Goal: Use online tool/utility: Use online tool/utility

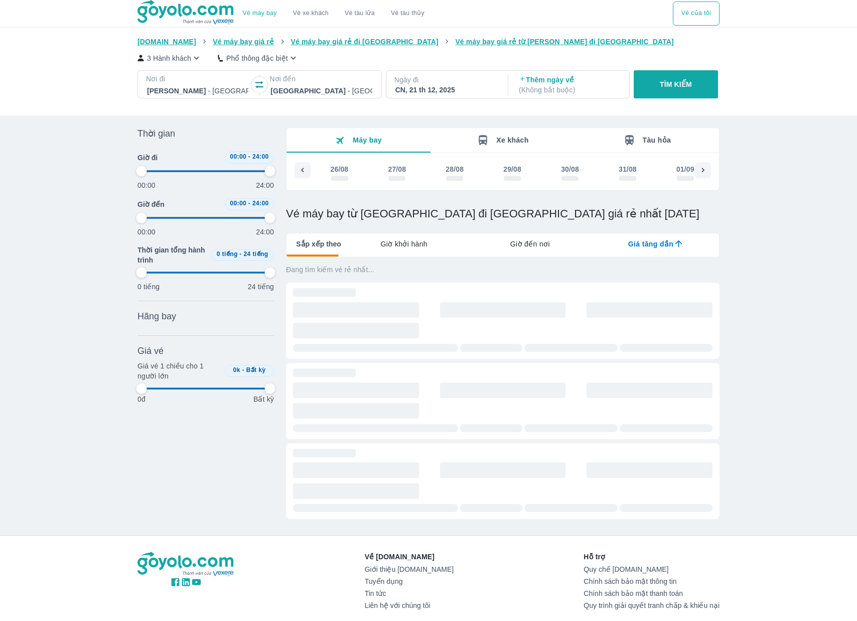
type input "97.9166666666667"
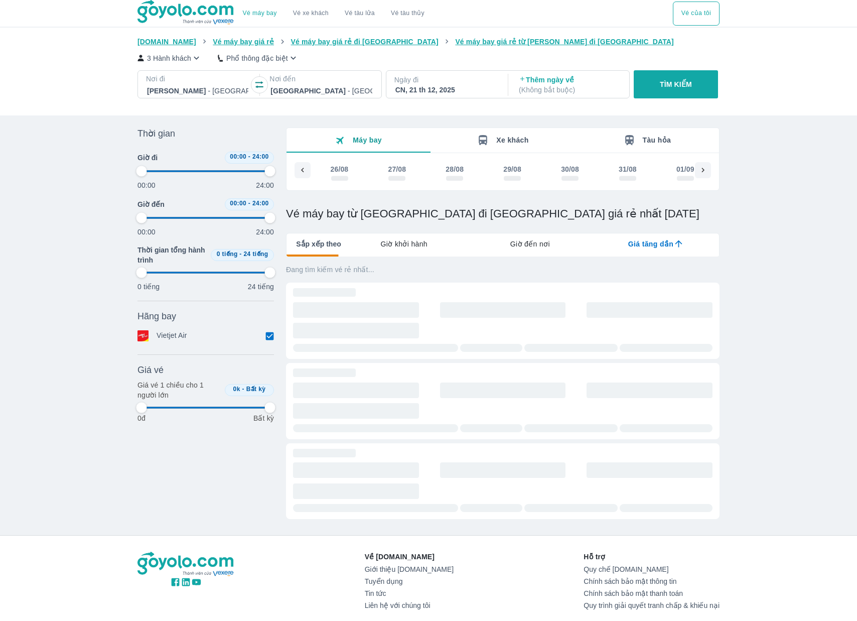
type input "97.9166666666667"
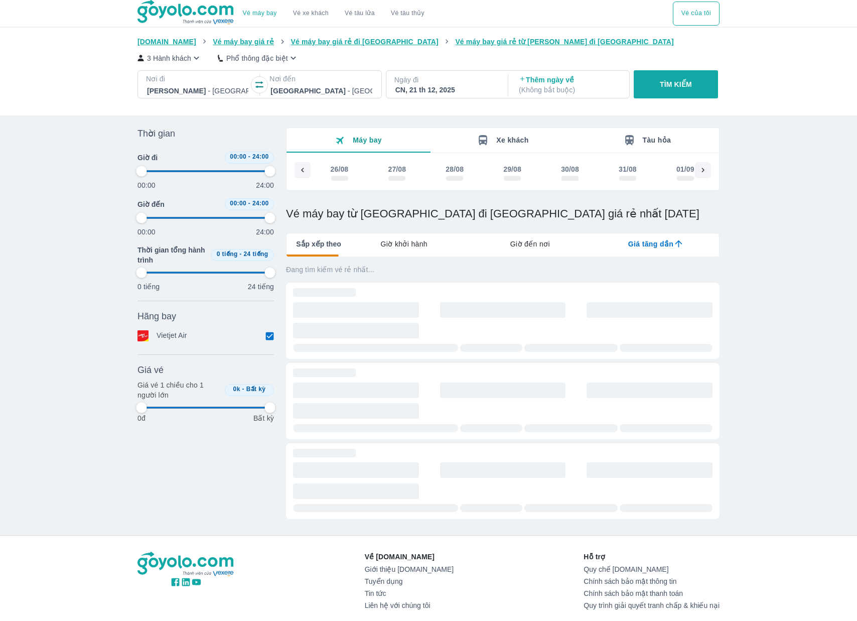
type input "97.9166666666667"
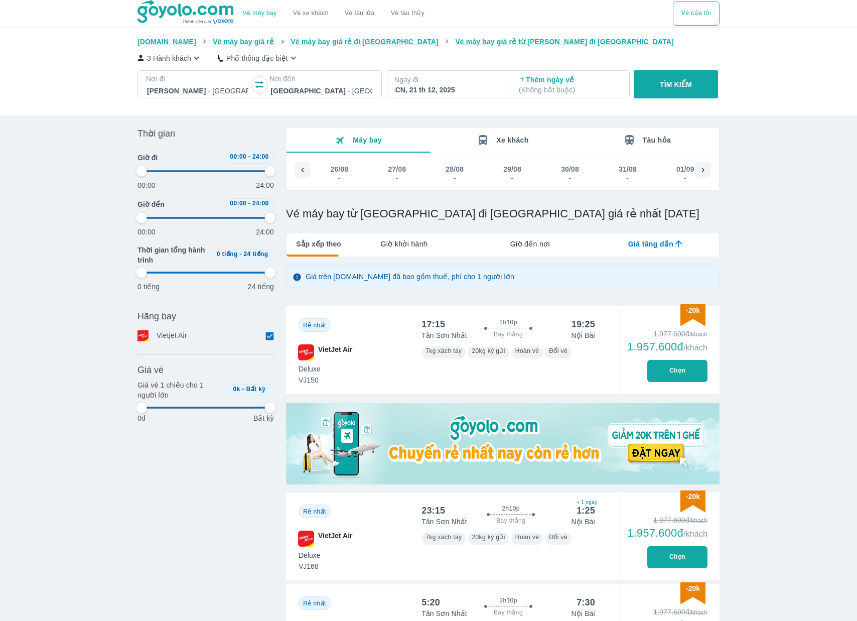
type input "97.9166666666667"
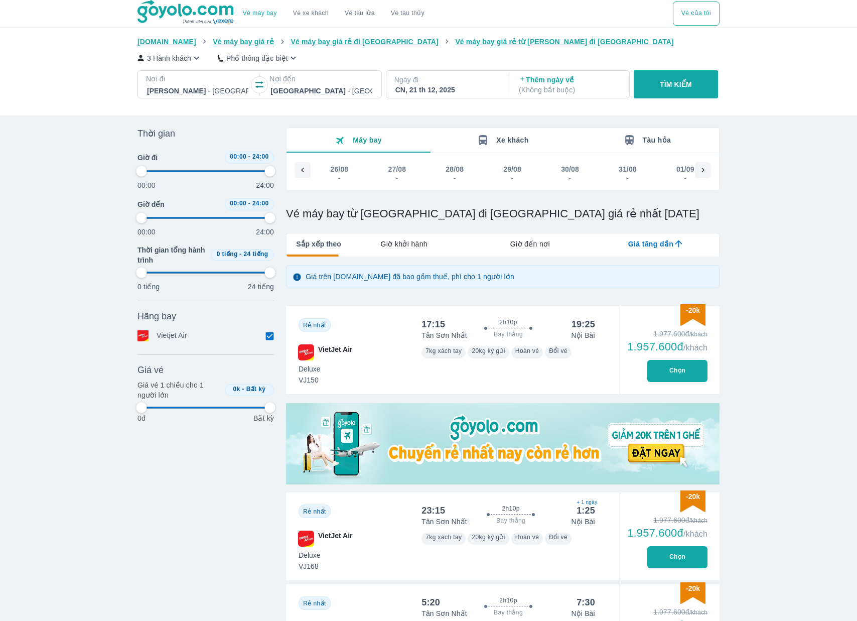
type input "97.9166666666667"
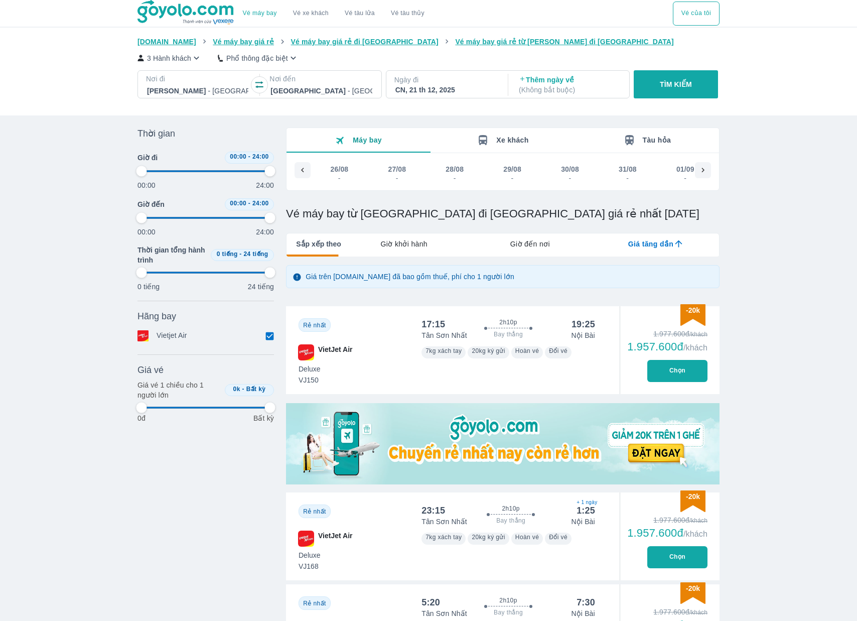
type input "97.9166666666667"
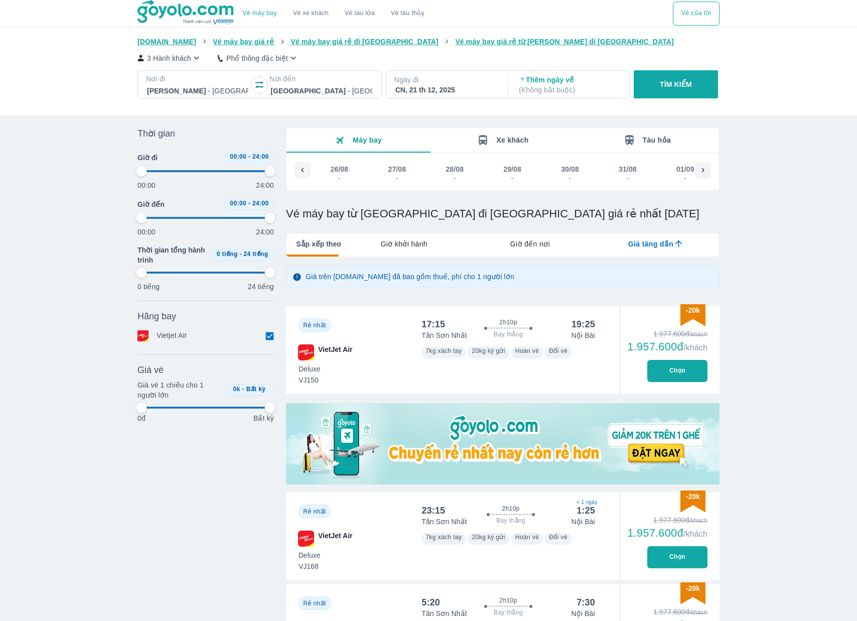
type input "97.9166666666667"
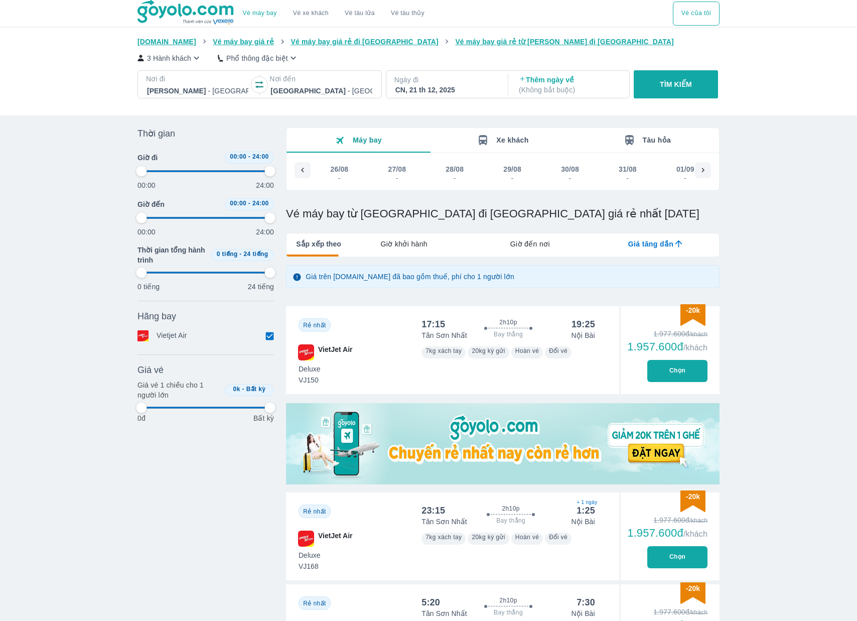
type input "97.9166666666667"
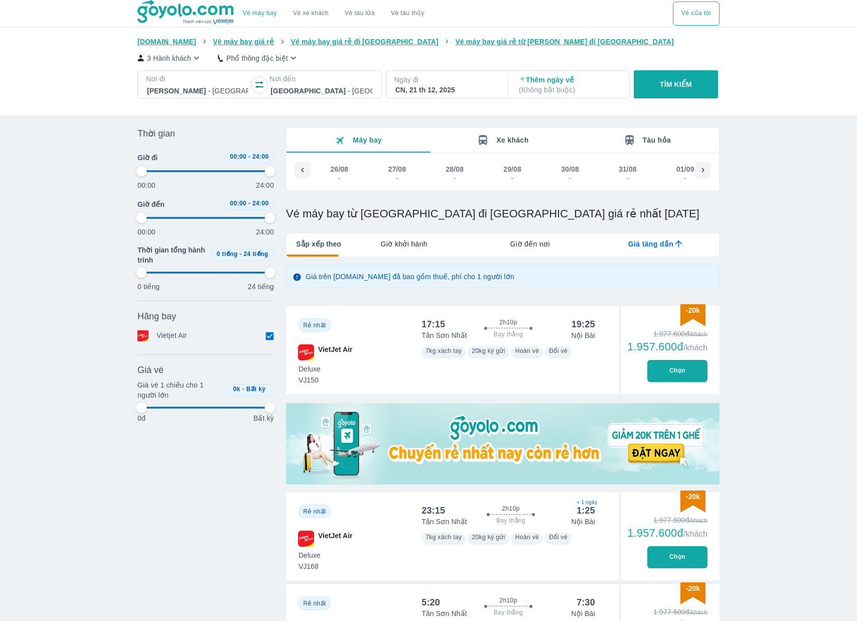
type input "97.9166666666667"
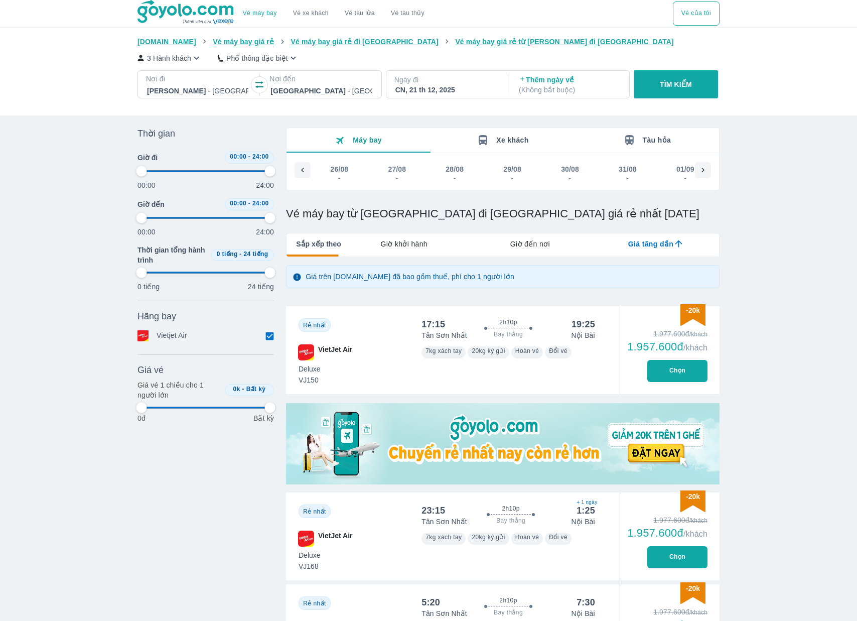
type input "97.9166666666667"
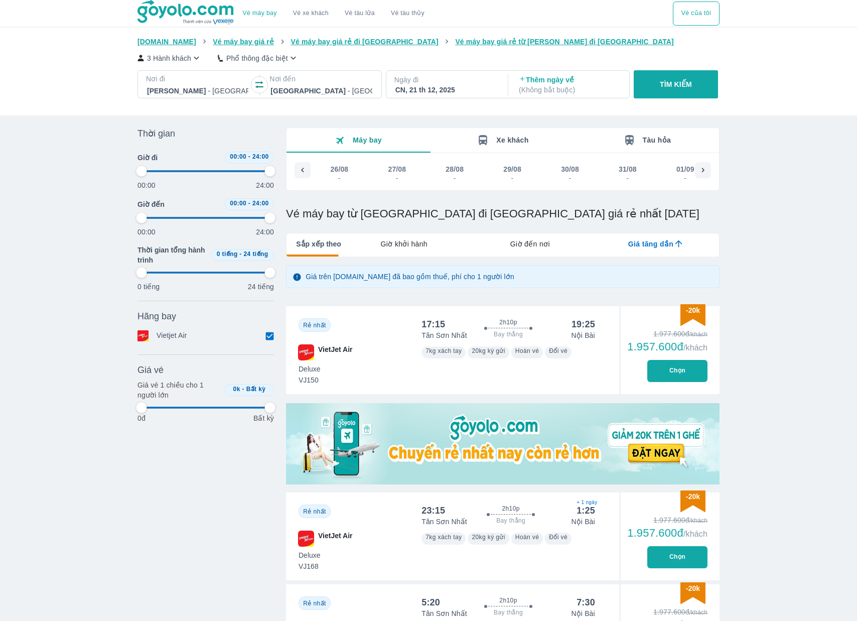
type input "97.9166666666667"
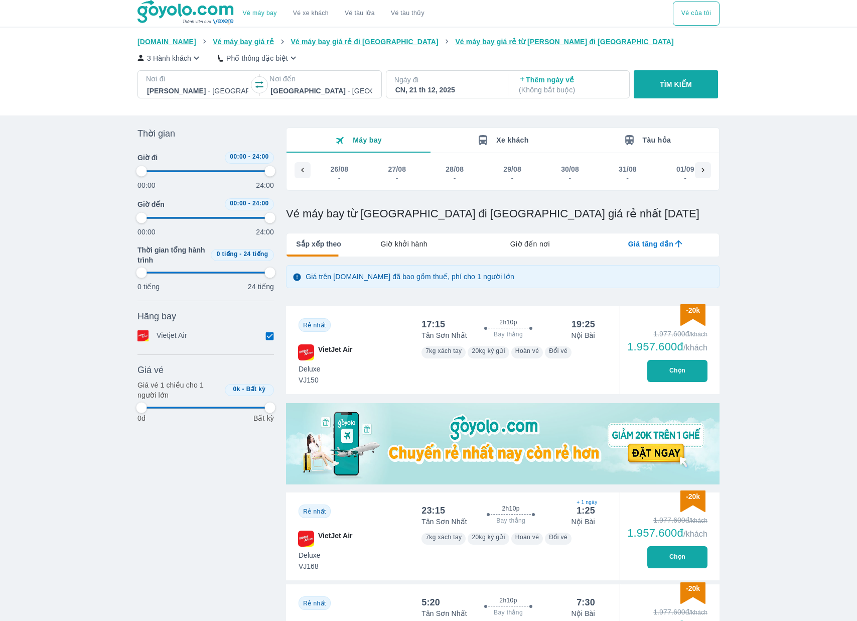
type input "97.9166666666667"
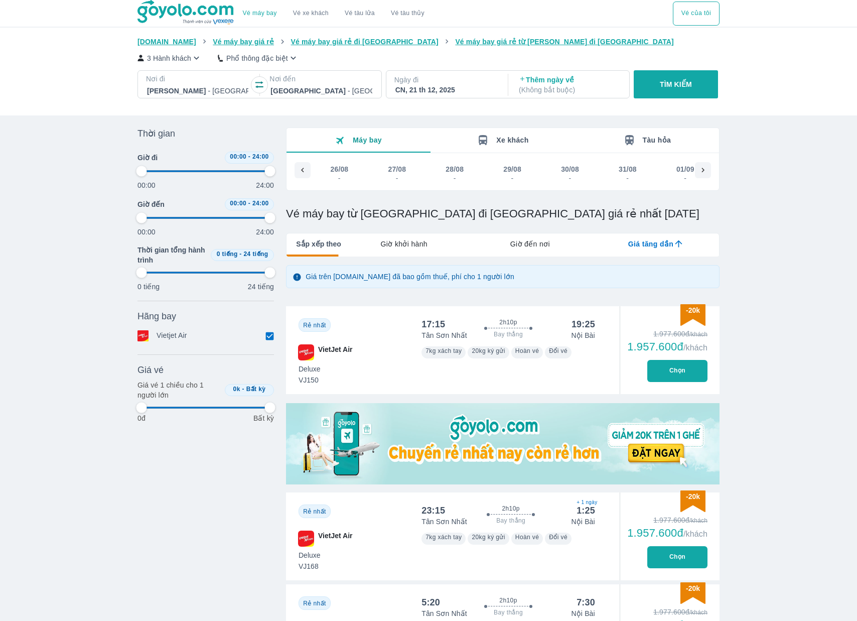
type input "97.9166666666667"
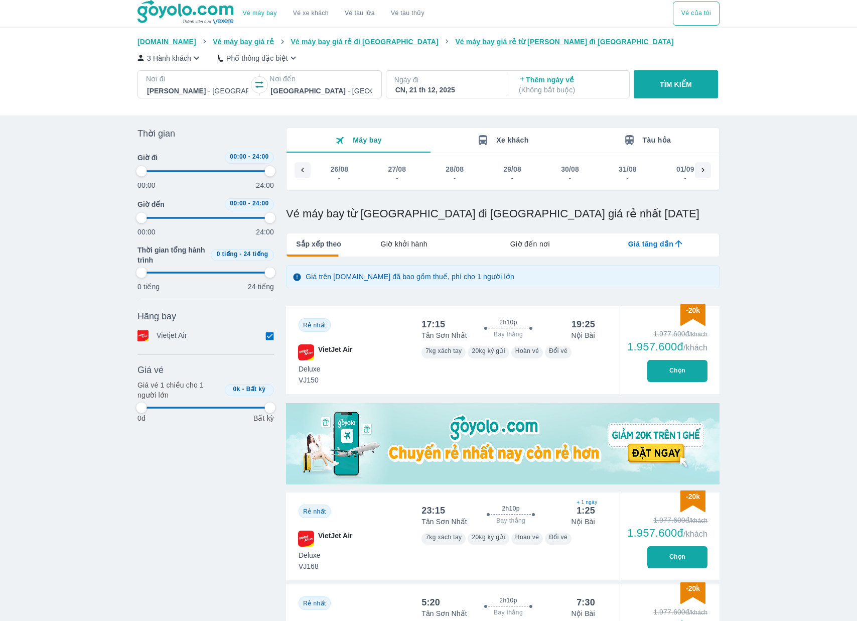
type input "97.9166666666667"
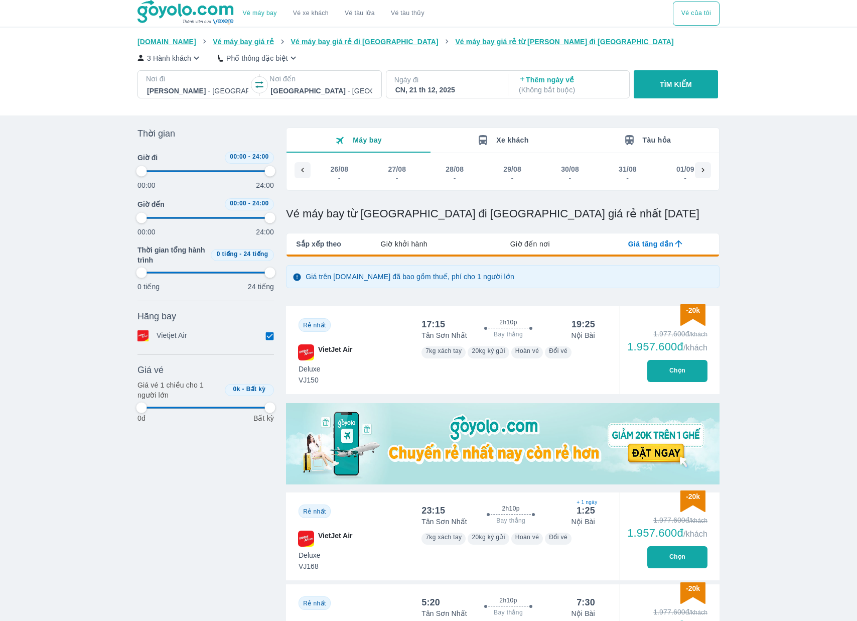
type input "97.9166666666667"
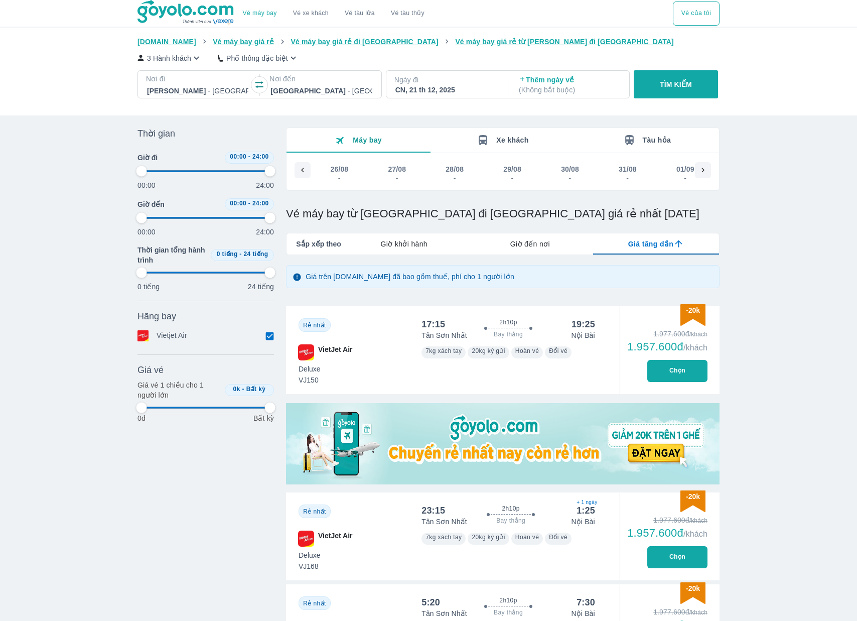
type input "97.9166666666667"
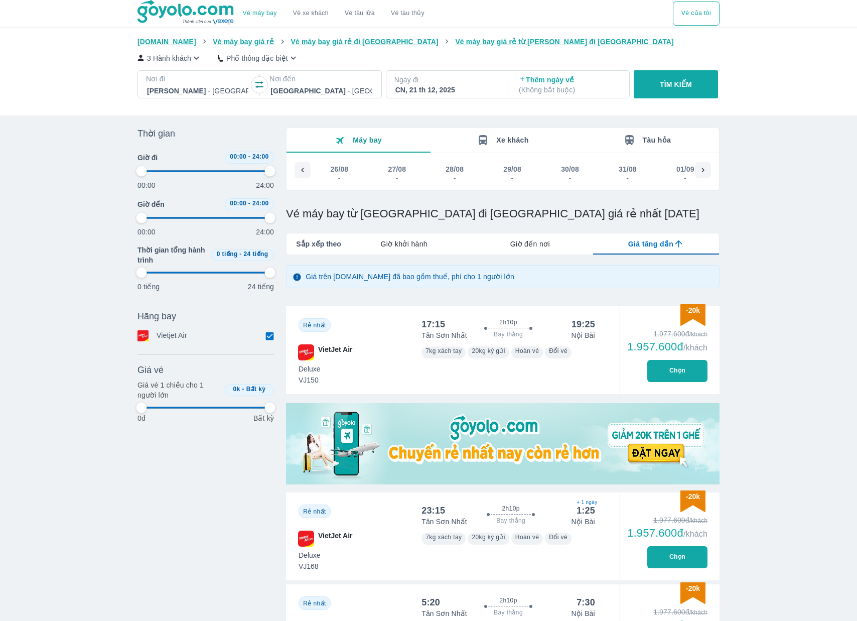
type input "97.9166666666667"
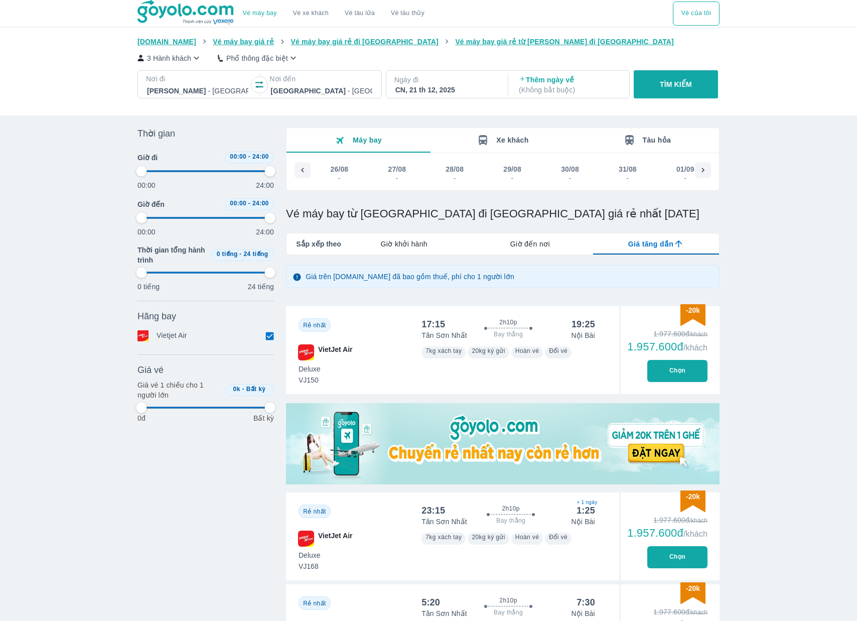
type input "97.9166666666667"
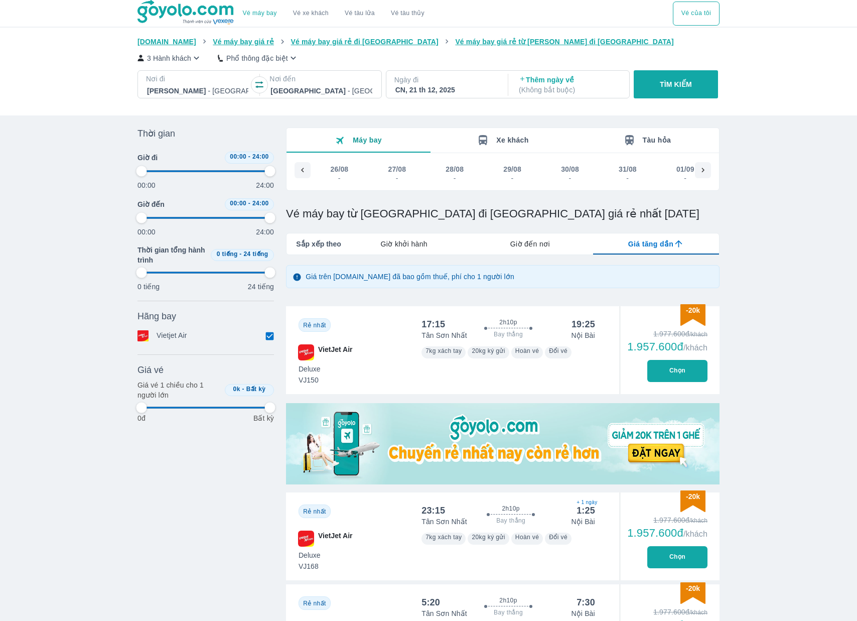
type input "97.9166666666667"
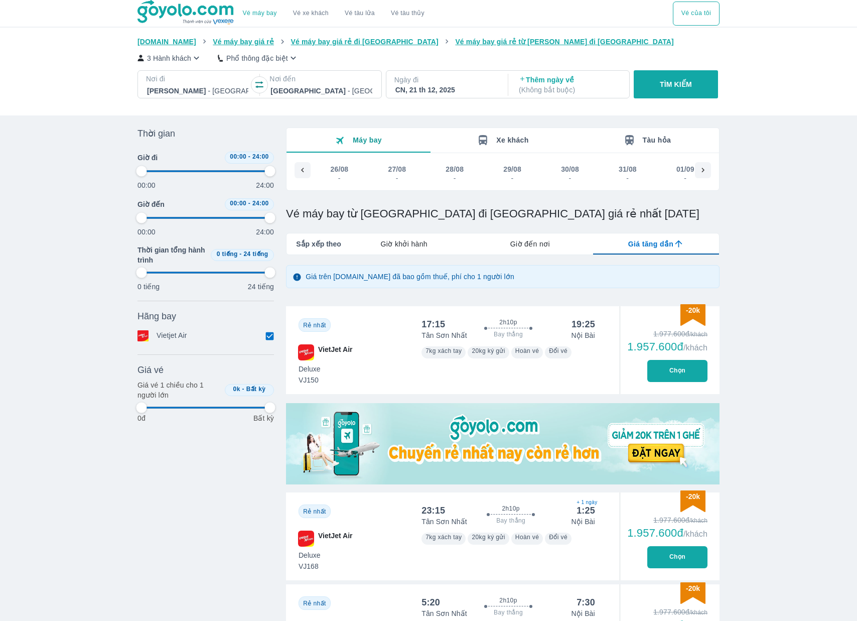
type input "97.9166666666667"
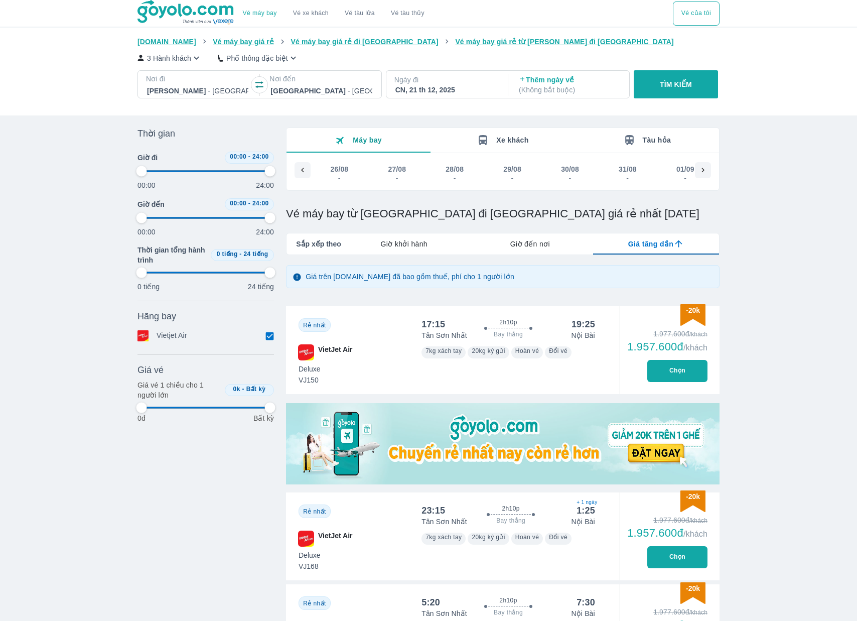
type input "97.9166666666667"
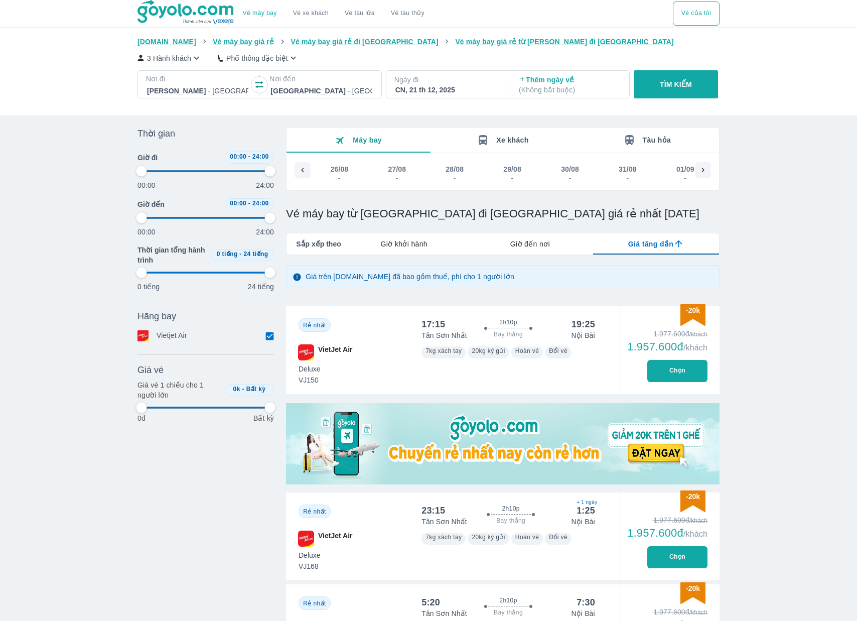
type input "97.9166666666667"
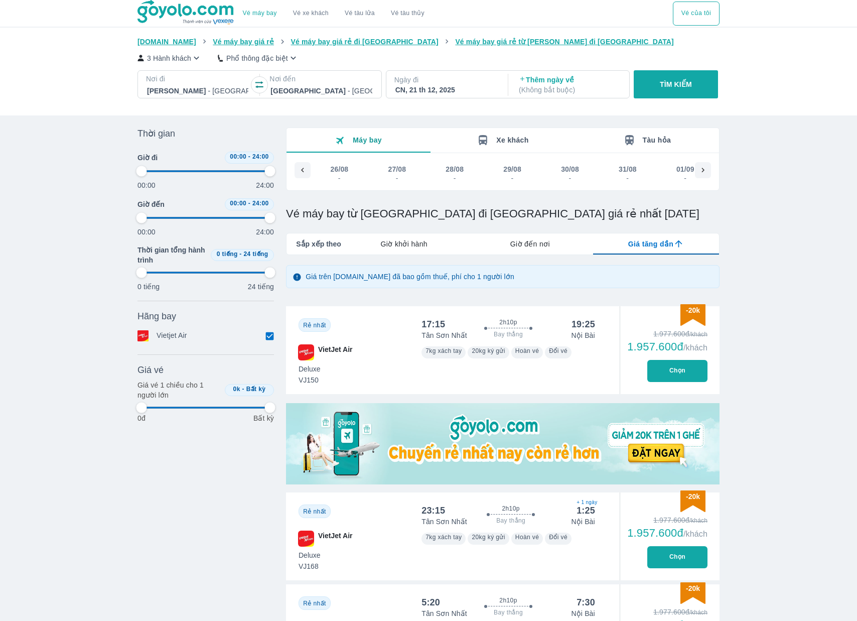
type input "97.9166666666667"
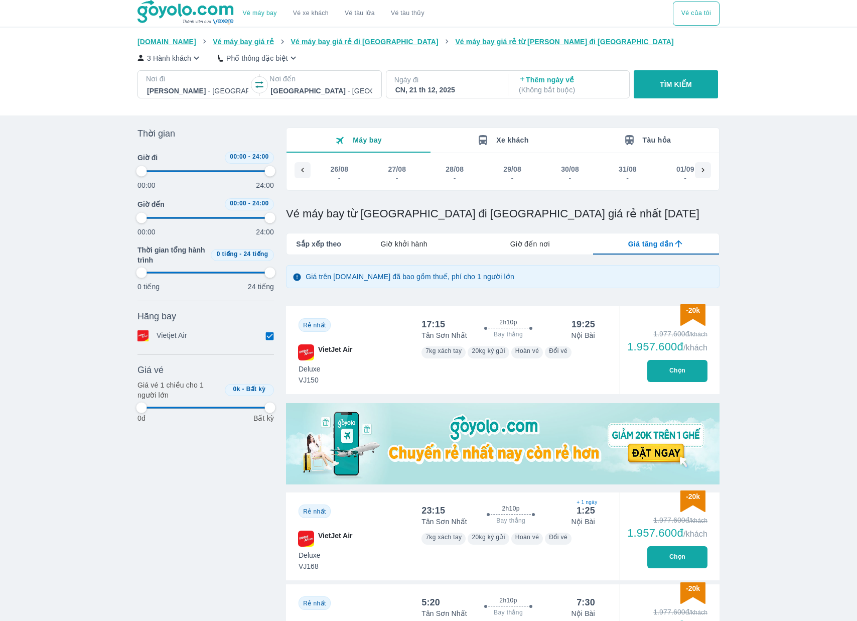
type input "97.9166666666667"
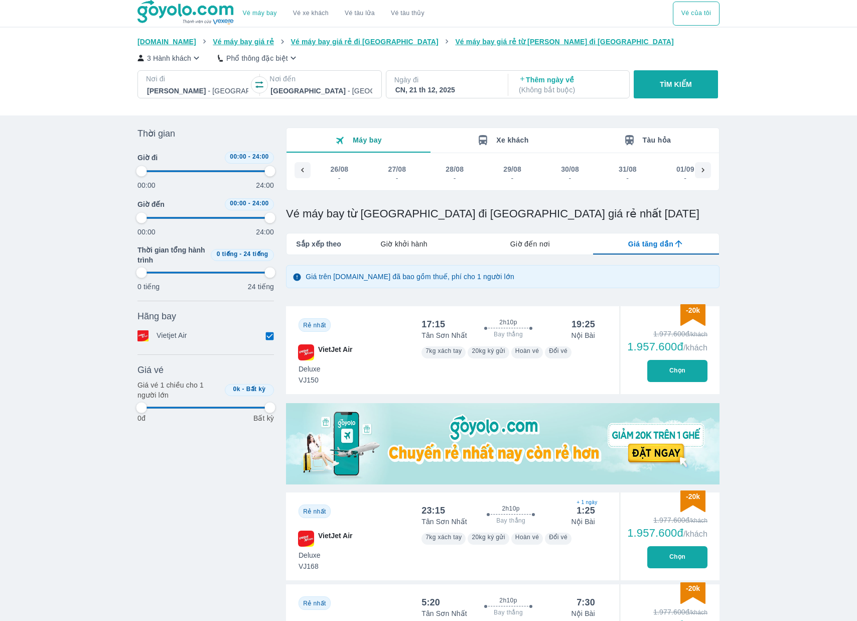
type input "97.9166666666667"
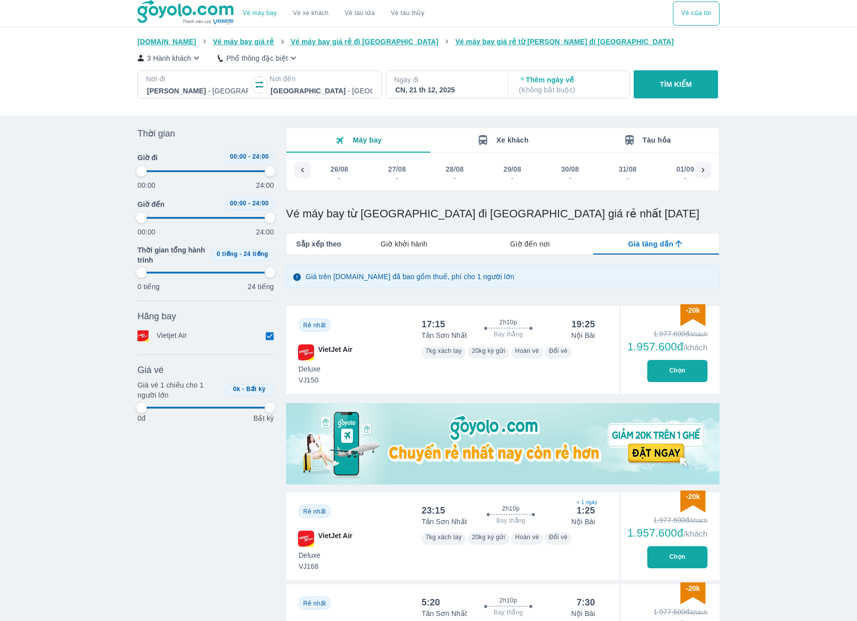
type input "97.9166666666667"
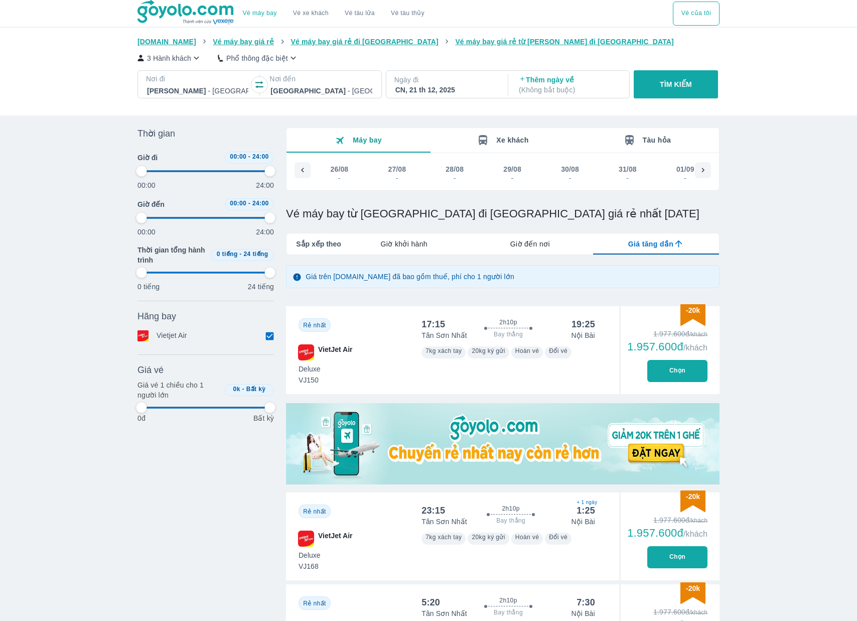
type input "97.9166666666667"
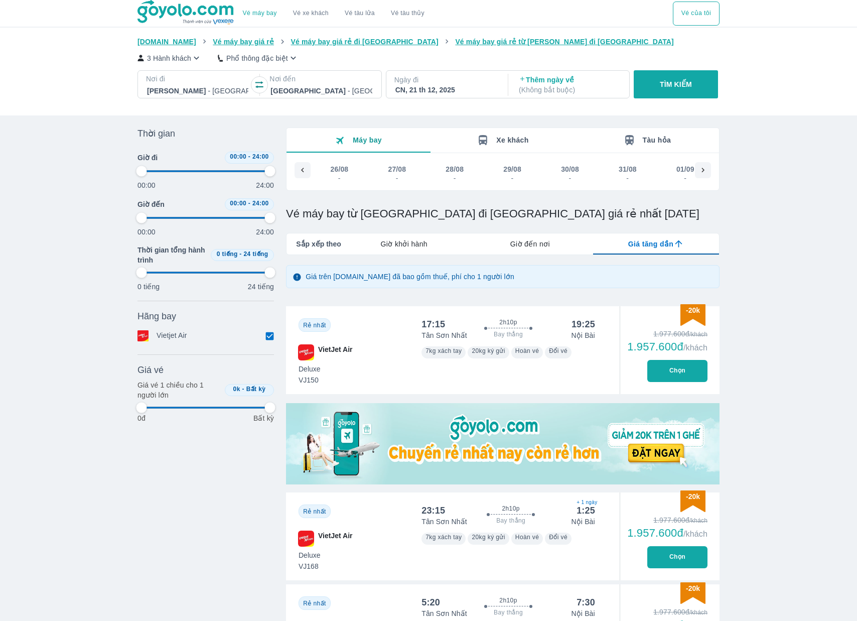
type input "97.9166666666667"
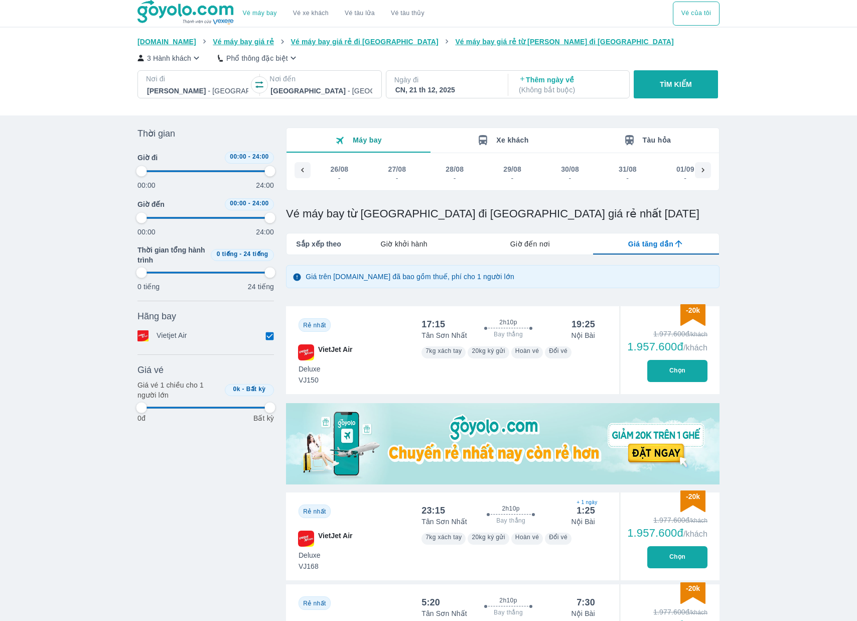
type input "97.9166666666667"
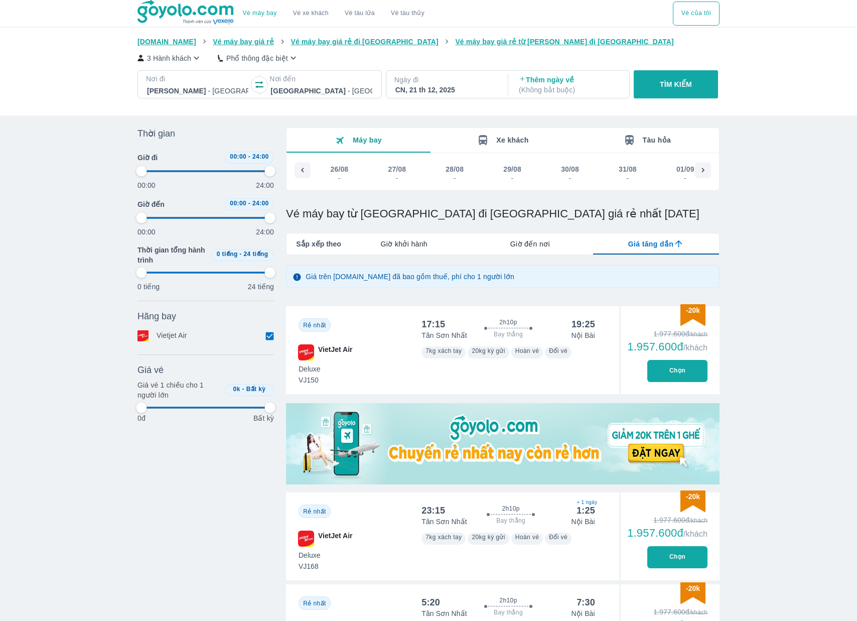
type input "97.9166666666667"
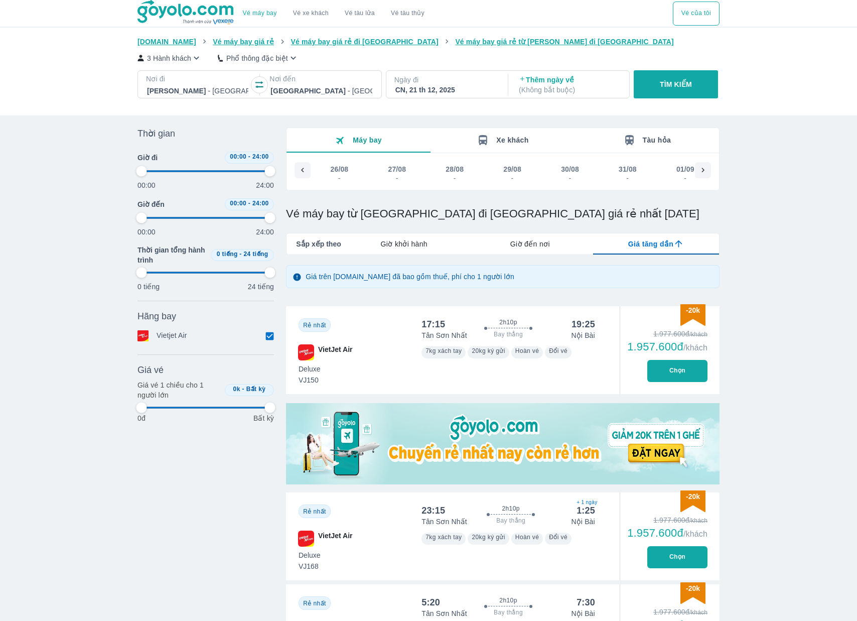
type input "97.9166666666667"
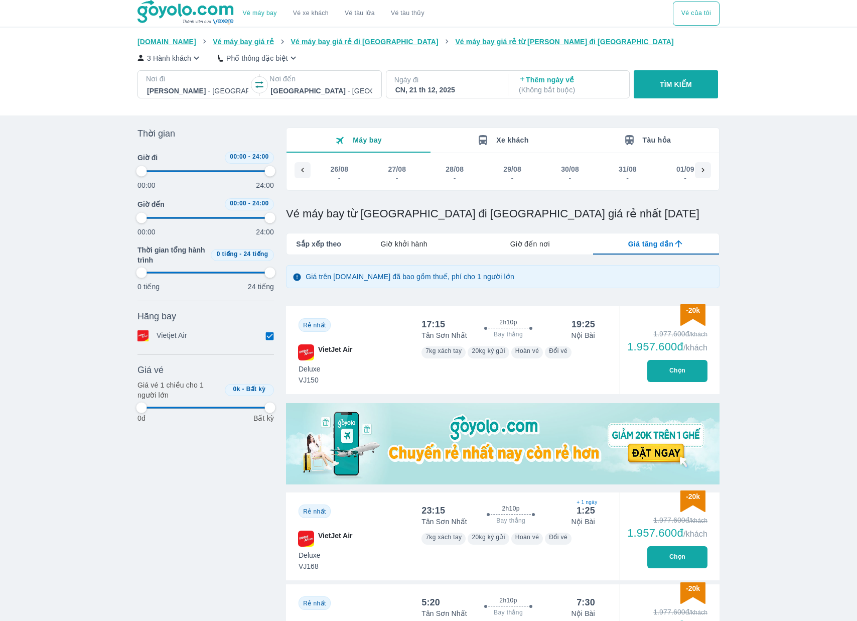
type input "97.9166666666667"
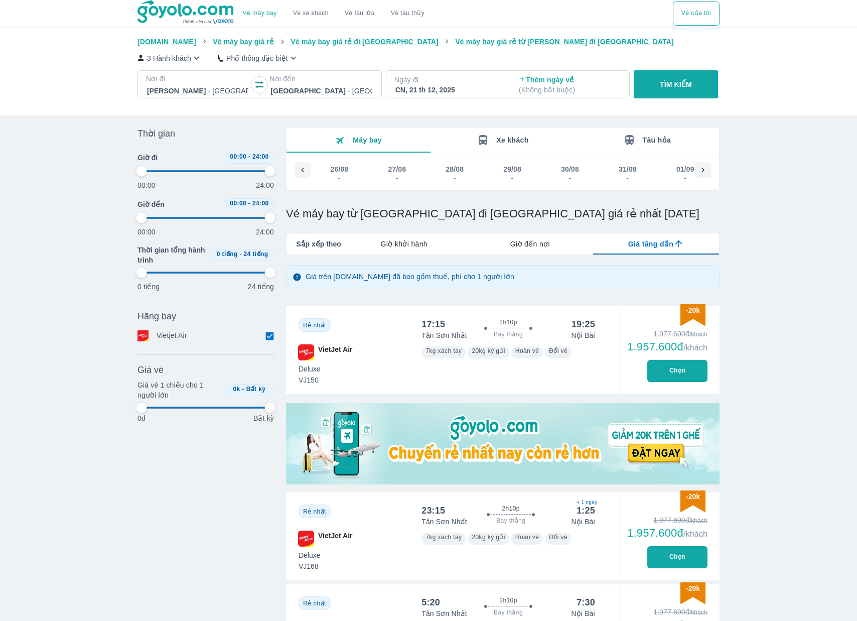
type input "97.9166666666667"
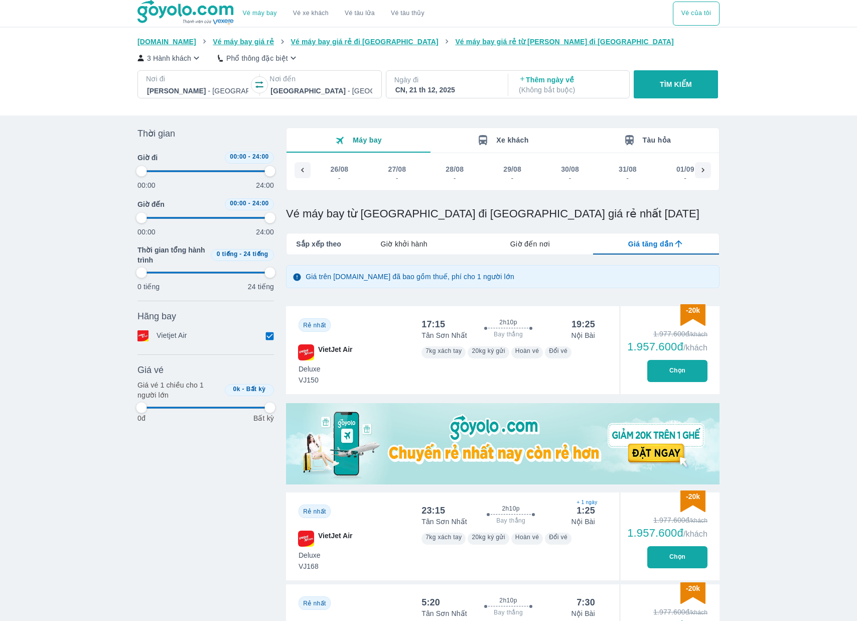
type input "97.9166666666667"
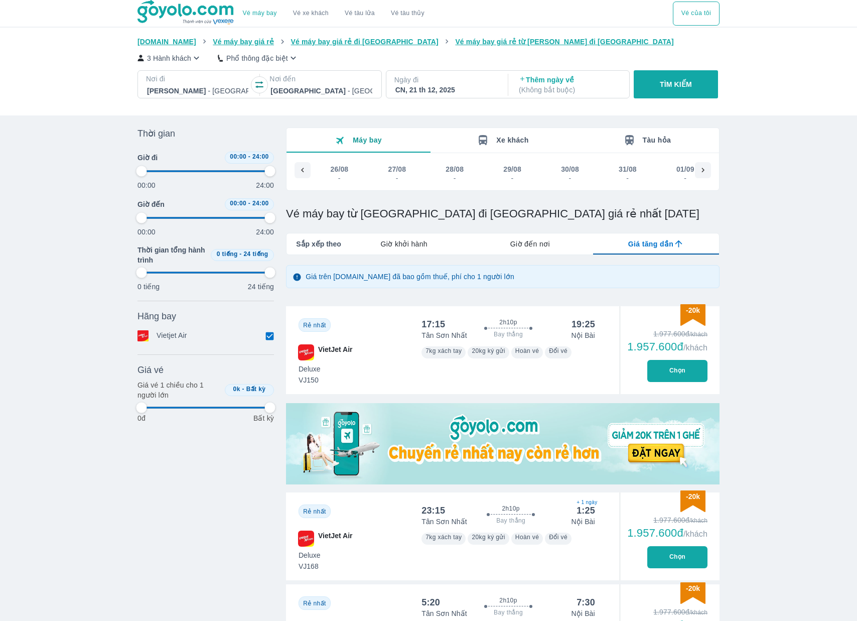
type input "97.9166666666667"
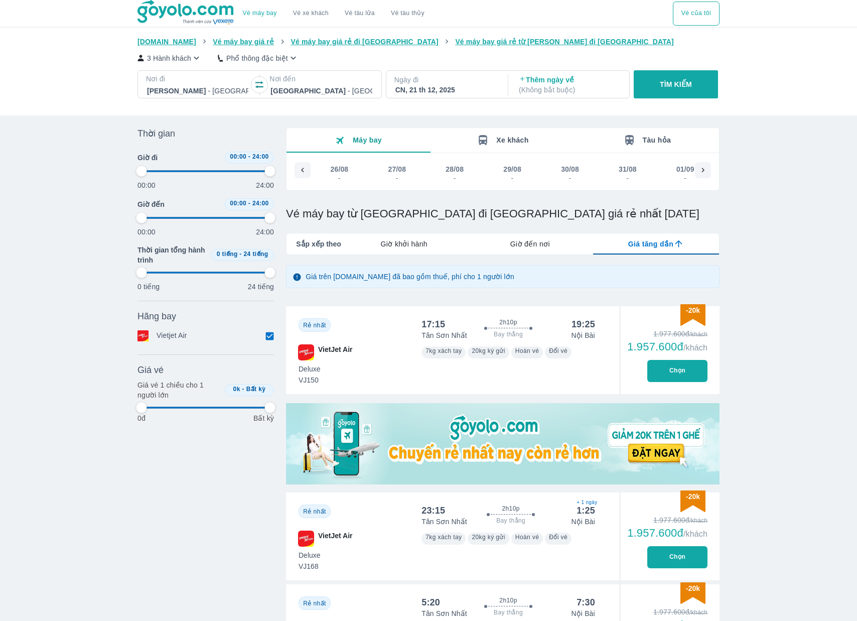
type input "97.9166666666667"
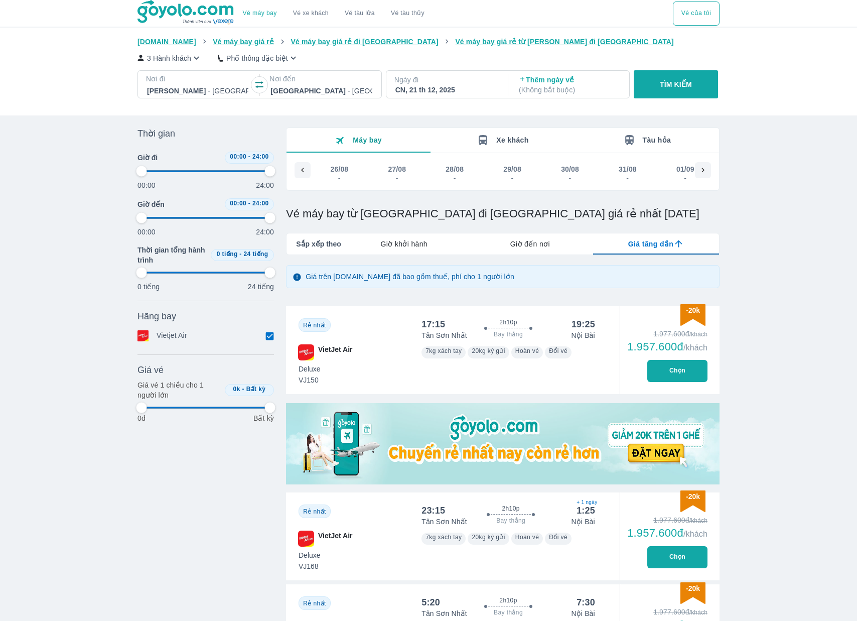
type input "97.9166666666667"
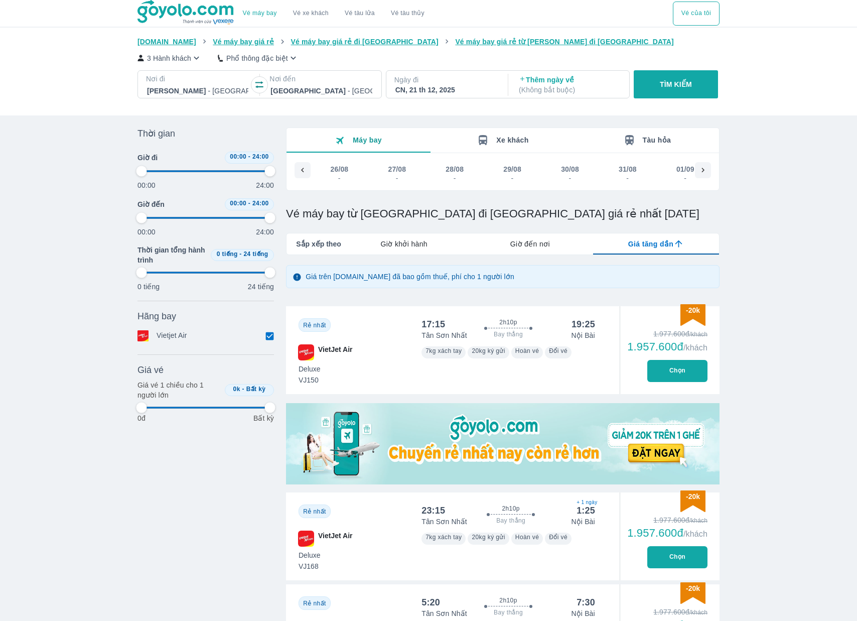
type input "97.9166666666667"
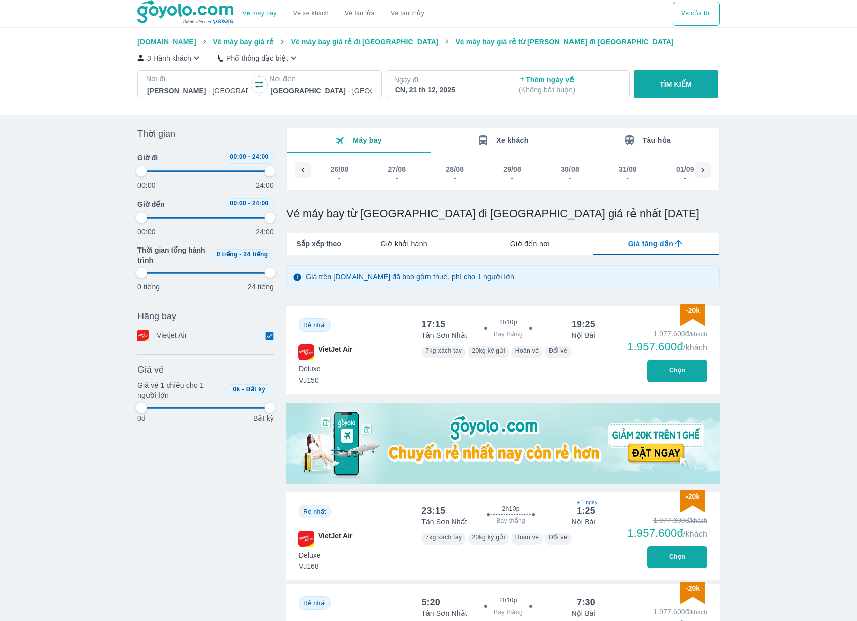
type input "97.9166666666667"
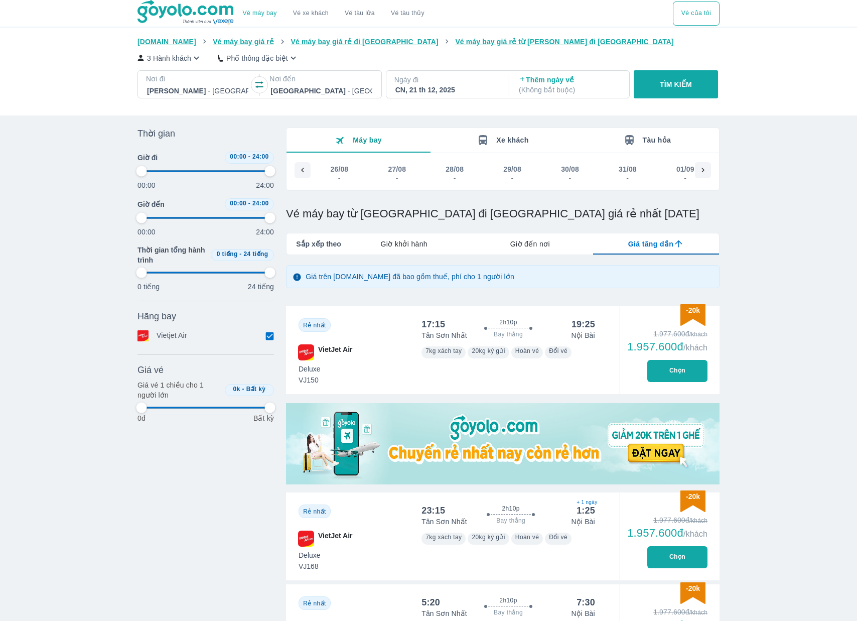
type input "97.9166666666667"
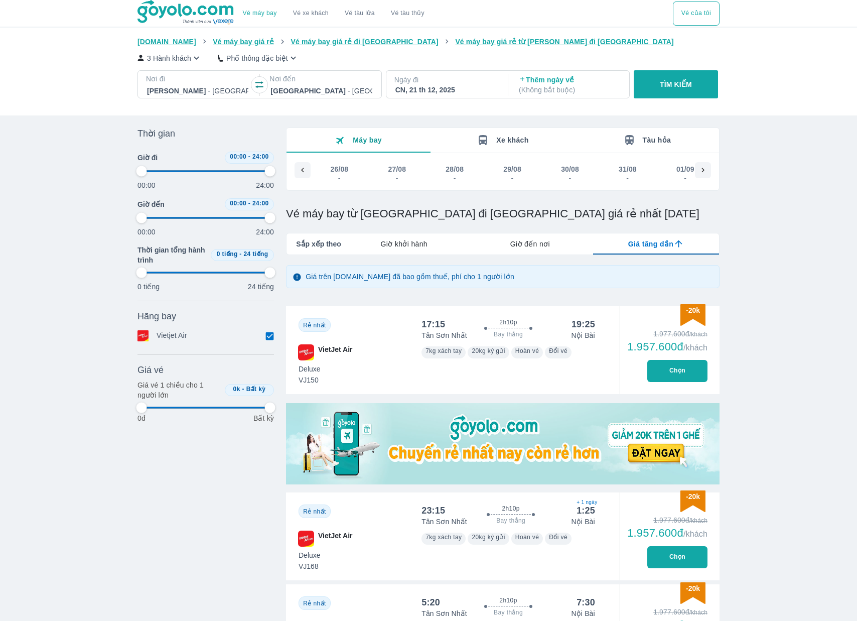
type input "97.9166666666667"
